Goal: Task Accomplishment & Management: Complete application form

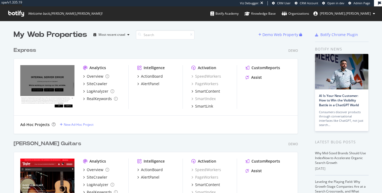
scroll to position [193, 382]
click at [12, 17] on span "Welcome back, katrina.winfield !" at bounding box center [55, 13] width 103 height 14
click at [12, 14] on icon at bounding box center [16, 14] width 16 height 6
click at [363, 14] on span "katrina.winfield" at bounding box center [345, 13] width 51 height 5
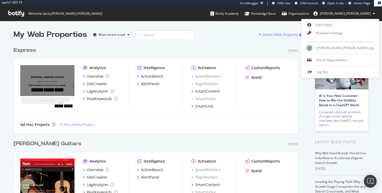
click at [363, 14] on span "katrina.winfield" at bounding box center [345, 13] width 51 height 5
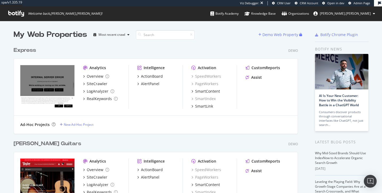
click at [18, 15] on icon at bounding box center [16, 14] width 16 height 6
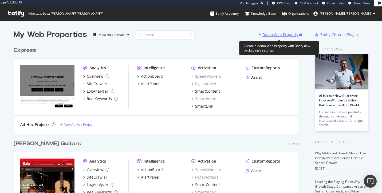
click at [285, 32] on div "Demo Web Property" at bounding box center [281, 34] width 36 height 5
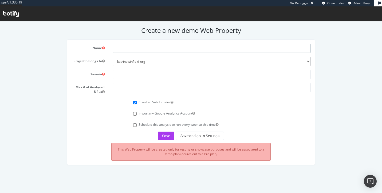
click at [160, 47] on input "text" at bounding box center [212, 48] width 198 height 9
click at [118, 50] on input "callaway Golf" at bounding box center [212, 48] width 198 height 9
type input "Callaway Golf"
click at [127, 75] on input "text" at bounding box center [212, 74] width 198 height 9
paste input "https://www.callawaygolf.com/?utm_source=google&utm_medium=cpc&utm_campaign=G-S…"
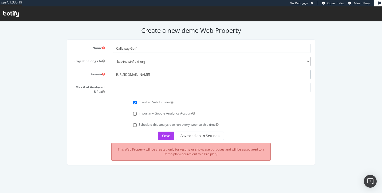
type input "https://www.callawaygolf.com/?utm_source=google&utm_medium=cpc&utm_campaign=G-S…"
click at [157, 83] on form "Name Callaway Golf Project belongs to katrinawinfield-org Domain https://www.ca…" at bounding box center [191, 92] width 240 height 96
click at [158, 86] on input "number" at bounding box center [212, 87] width 198 height 9
type input "100000"
click at [165, 135] on button "Save" at bounding box center [166, 136] width 17 height 9
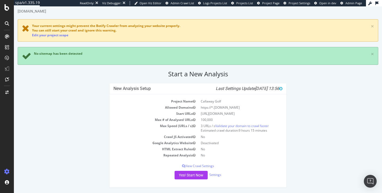
scroll to position [37, 0]
click at [192, 176] on button "Yes! Start Now" at bounding box center [191, 175] width 33 height 9
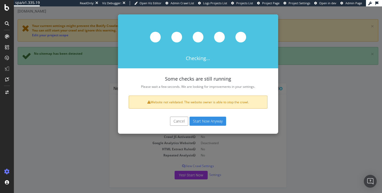
click at [211, 122] on button "Start Now Anyway" at bounding box center [208, 121] width 37 height 9
